Goal: Obtain resource: Download file/media

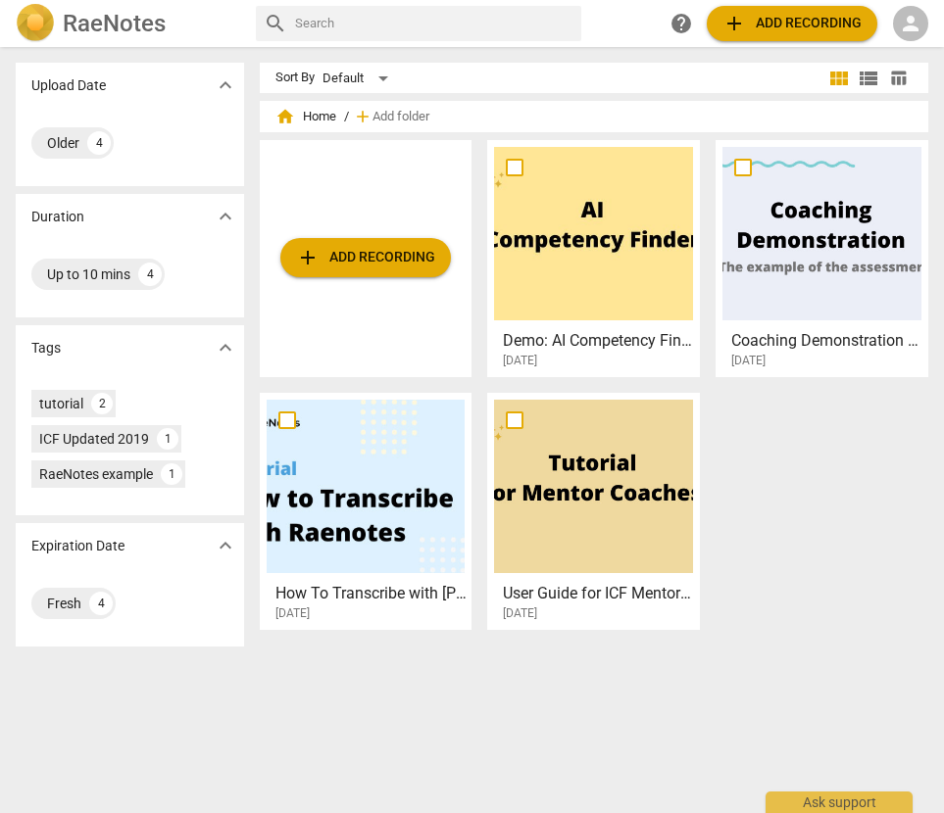
click at [908, 32] on span "person" at bounding box center [911, 24] width 24 height 24
click at [900, 43] on li "Login" at bounding box center [893, 47] width 71 height 47
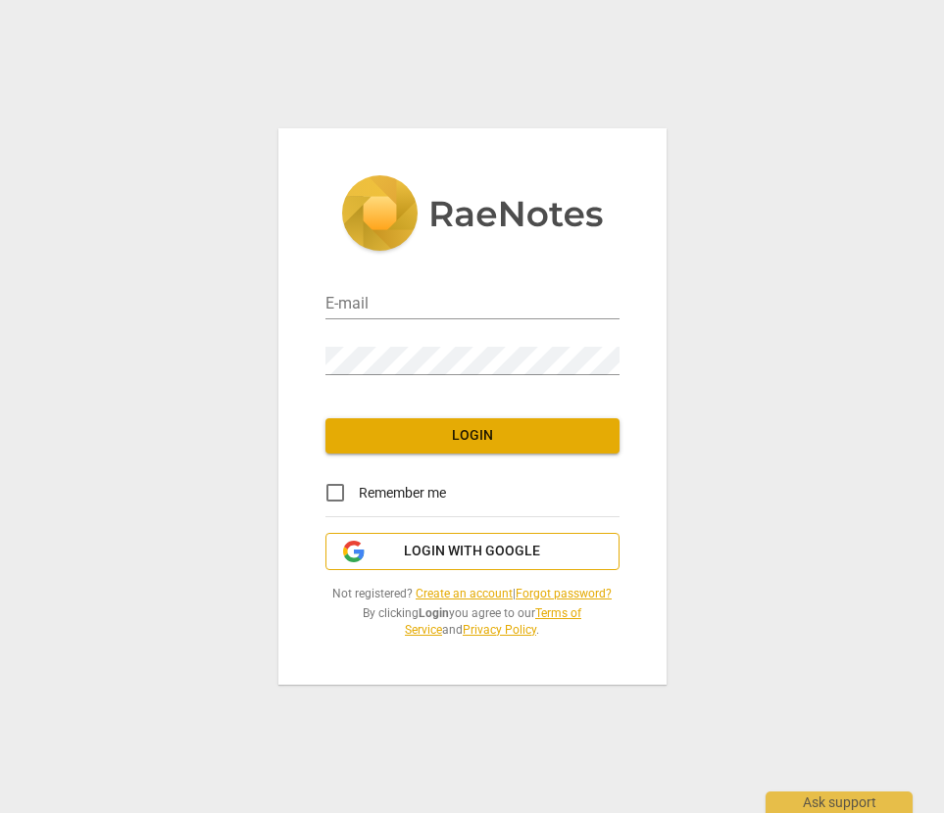
click at [493, 550] on span "Login with Google" at bounding box center [472, 552] width 136 height 20
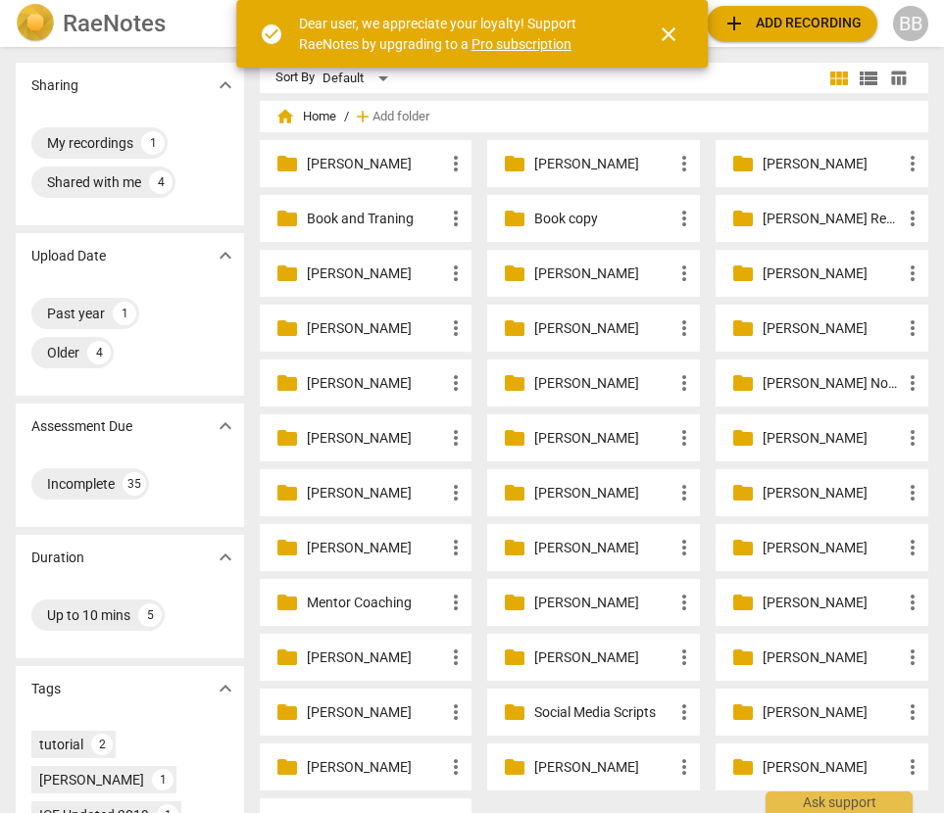
click at [411, 226] on p "Book and Traning" at bounding box center [376, 219] width 138 height 21
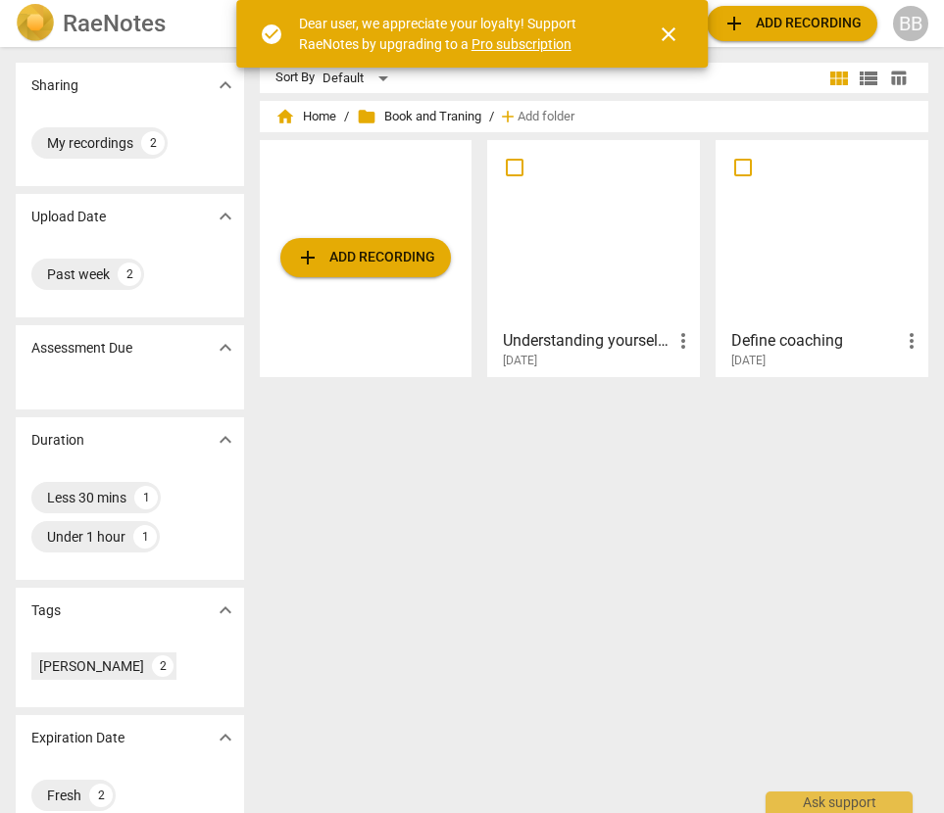
click at [781, 229] on div at bounding box center [821, 233] width 199 height 173
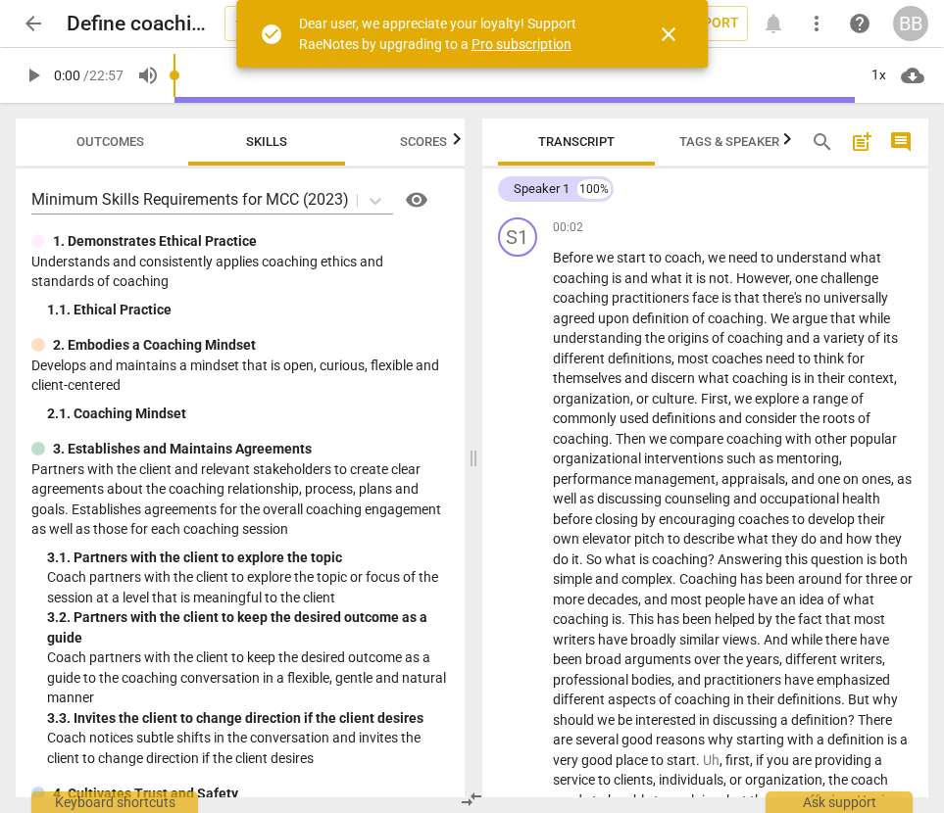
click at [670, 38] on span "close" at bounding box center [668, 35] width 24 height 24
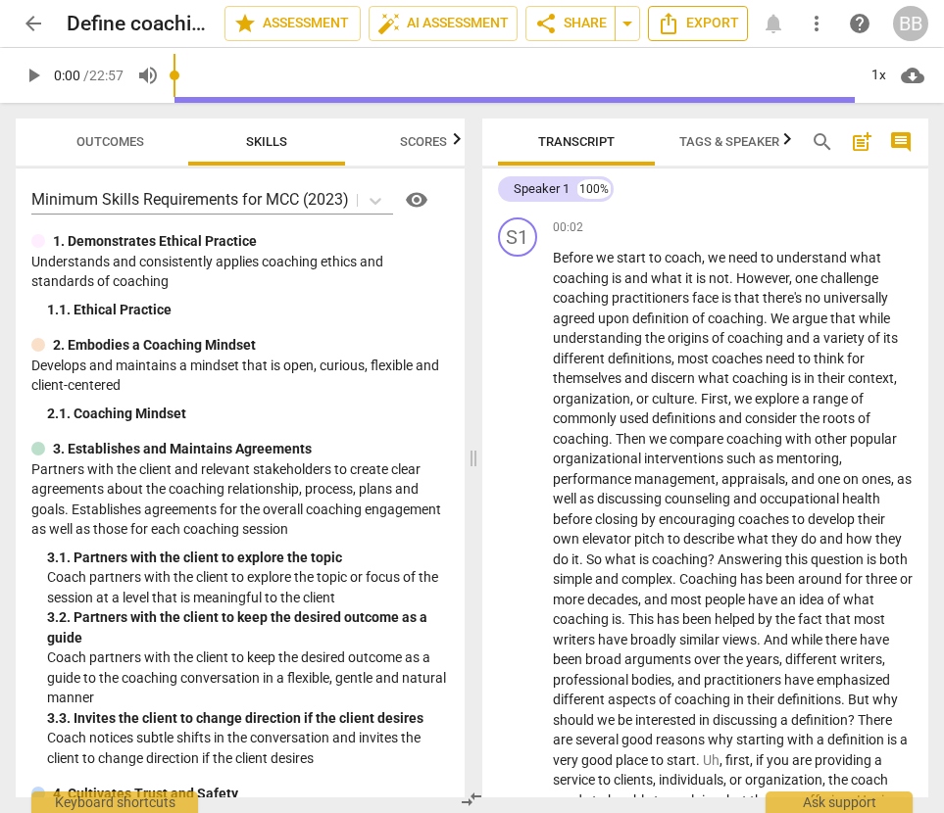
click at [694, 23] on span "Export" at bounding box center [697, 24] width 82 height 24
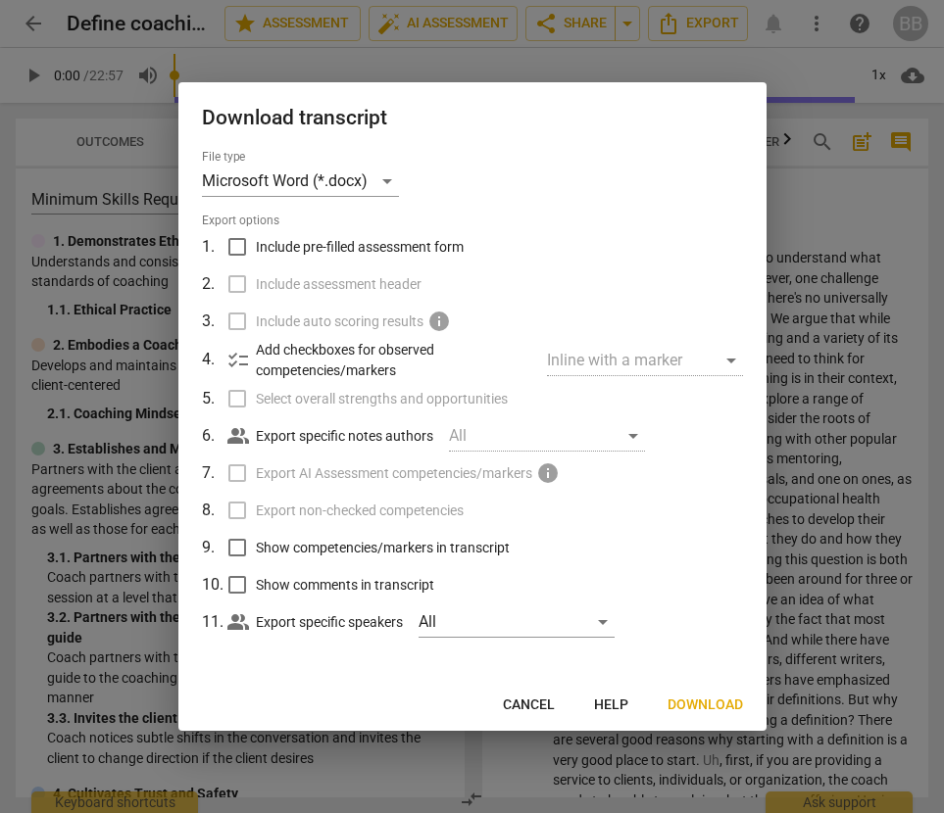
click at [698, 705] on span "Download" at bounding box center [704, 706] width 75 height 20
